Goal: Task Accomplishment & Management: Manage account settings

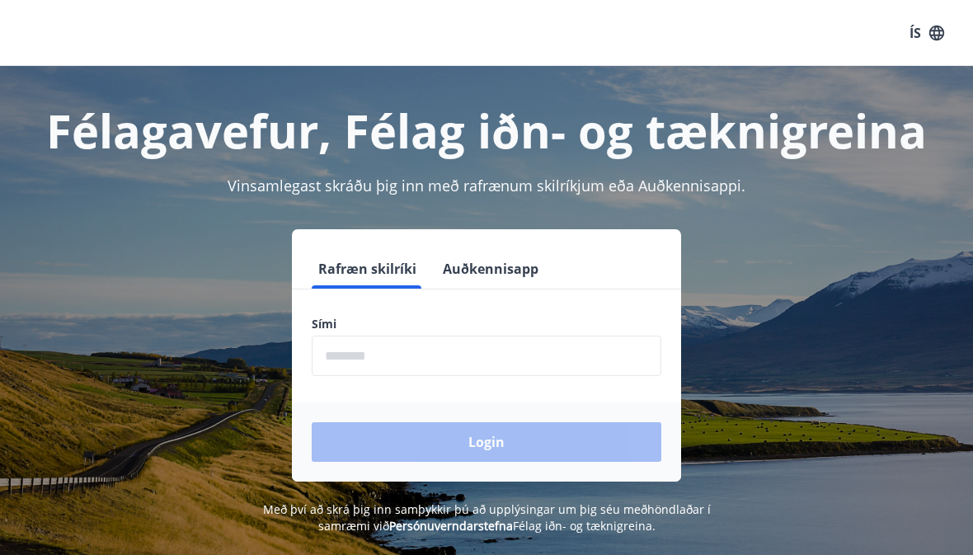
click at [356, 355] on input "phone" at bounding box center [487, 356] width 350 height 40
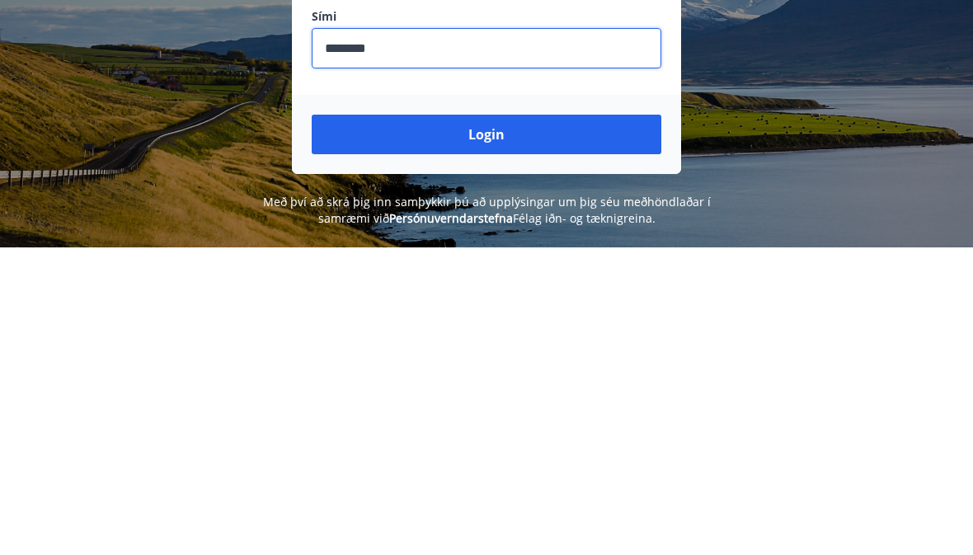
type input "********"
click at [444, 422] on button "Login" at bounding box center [487, 442] width 350 height 40
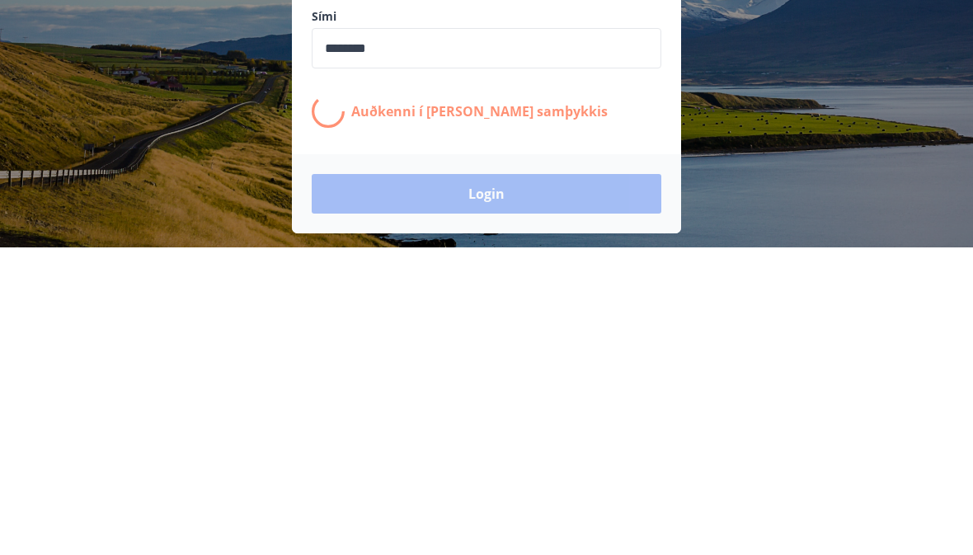
scroll to position [205, 0]
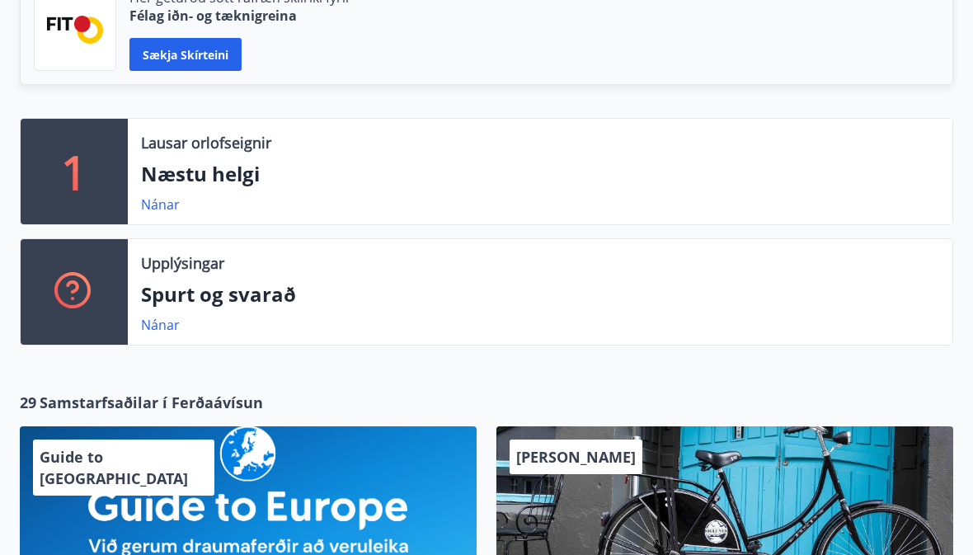
scroll to position [469, 0]
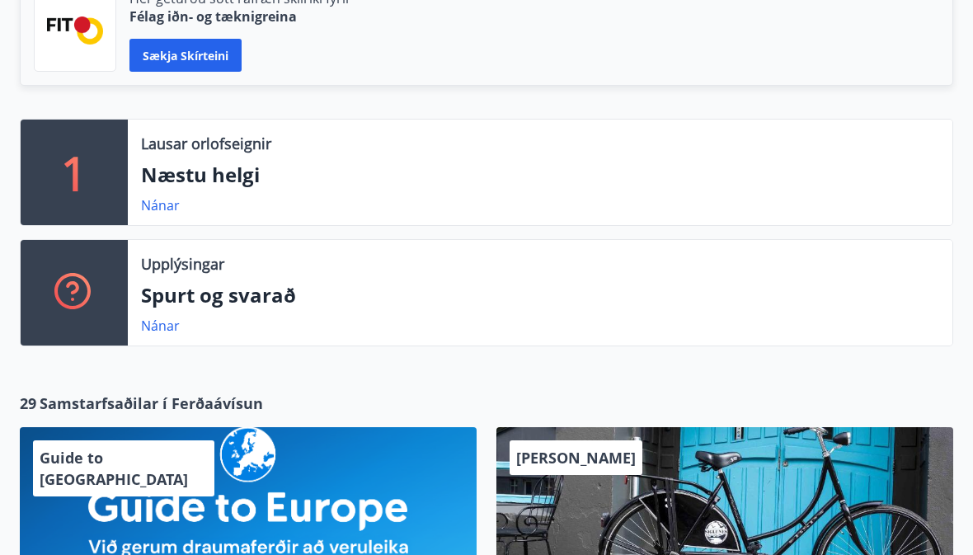
click at [159, 207] on link "Nánar" at bounding box center [160, 205] width 39 height 18
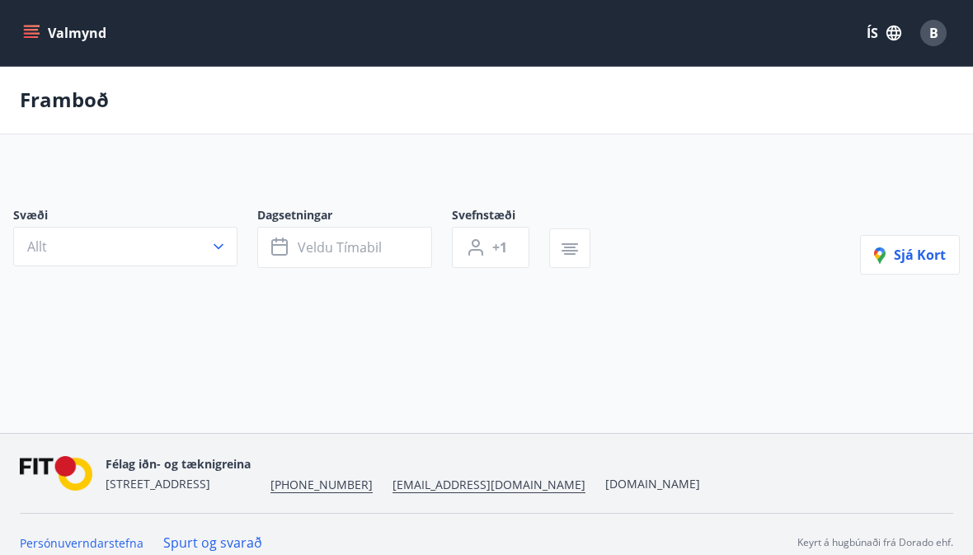
type input "*"
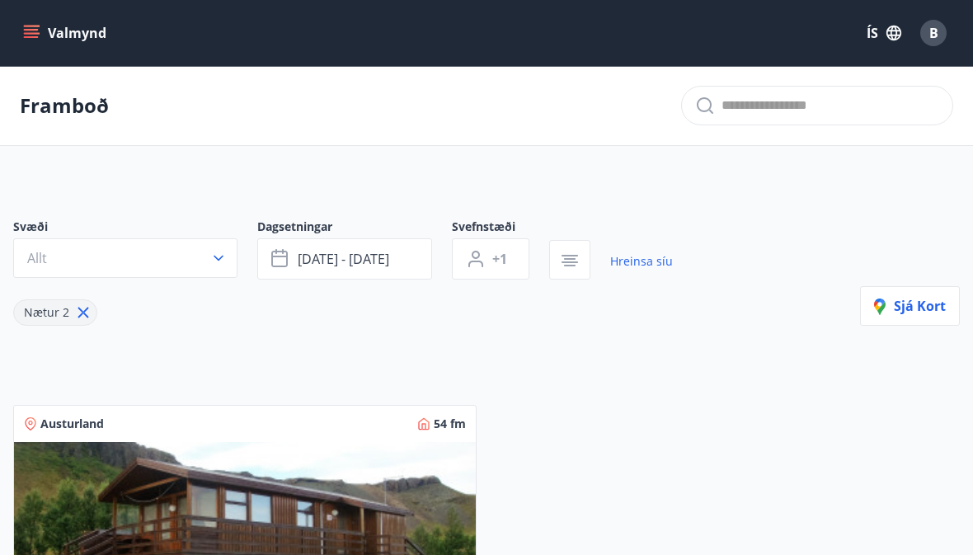
click at [938, 35] on span "B" at bounding box center [933, 33] width 9 height 18
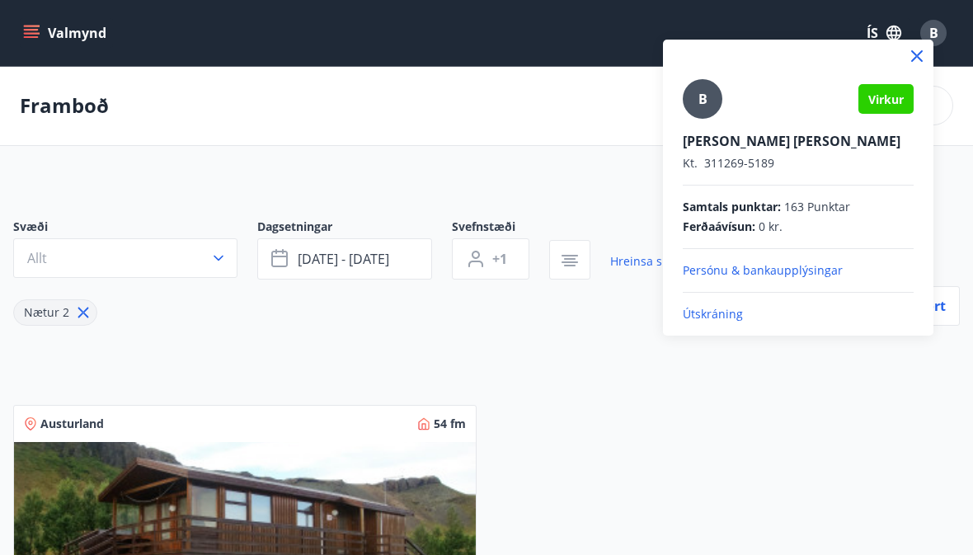
click at [732, 313] on p "Útskráning" at bounding box center [798, 314] width 231 height 16
